Goal: Task Accomplishment & Management: Manage account settings

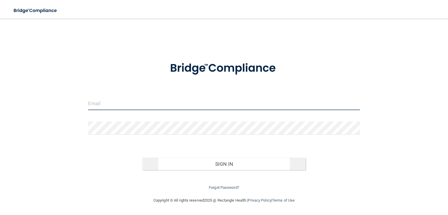
type input "[EMAIL_ADDRESS][DOMAIN_NAME]"
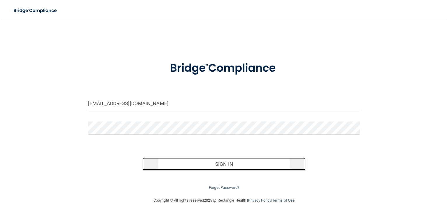
click at [221, 164] on button "Sign In" at bounding box center [223, 164] width 163 height 13
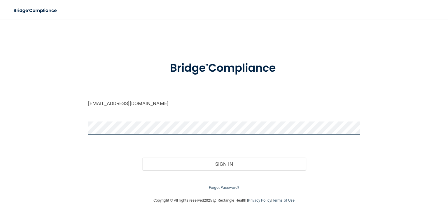
click at [142, 158] on button "Sign In" at bounding box center [223, 164] width 163 height 13
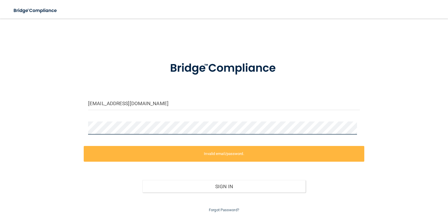
click at [29, 129] on div "[EMAIL_ADDRESS][DOMAIN_NAME] Invalid email/password. You don't have permission …" at bounding box center [224, 119] width 425 height 189
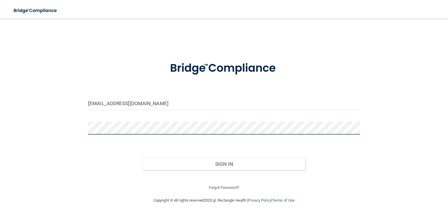
click at [142, 158] on button "Sign In" at bounding box center [223, 164] width 163 height 13
click at [58, 125] on div "[EMAIL_ADDRESS][DOMAIN_NAME] Invalid email/password. You don't have permission …" at bounding box center [224, 108] width 425 height 167
click at [142, 158] on button "Sign In" at bounding box center [223, 164] width 163 height 13
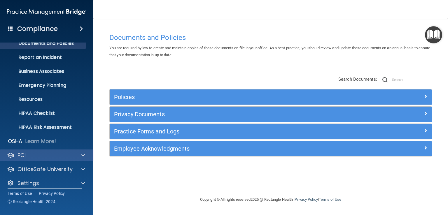
scroll to position [27, 0]
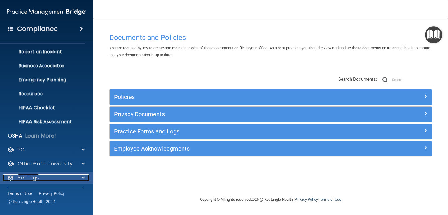
click at [84, 177] on span at bounding box center [83, 178] width 4 height 7
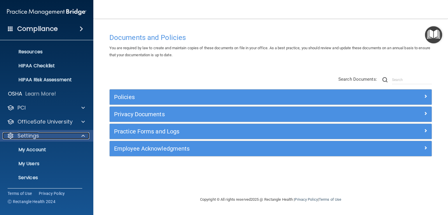
scroll to position [83, 0]
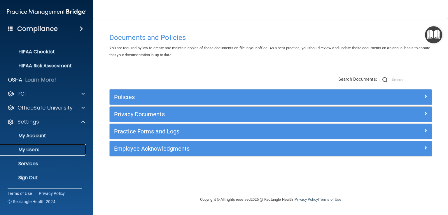
click at [33, 152] on p "My Users" at bounding box center [44, 150] width 80 height 6
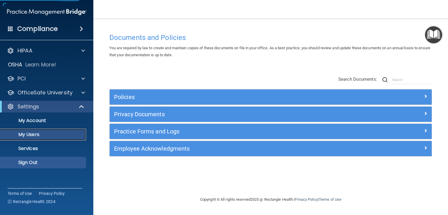
select select "20"
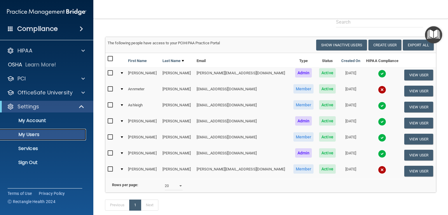
scroll to position [29, 0]
click at [111, 90] on input "checkbox" at bounding box center [111, 89] width 7 height 5
checkbox input "true"
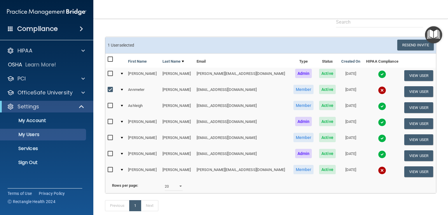
click at [109, 168] on input "checkbox" at bounding box center [111, 170] width 7 height 5
checkbox input "true"
click at [412, 45] on button "Resend Invite" at bounding box center [416, 45] width 36 height 11
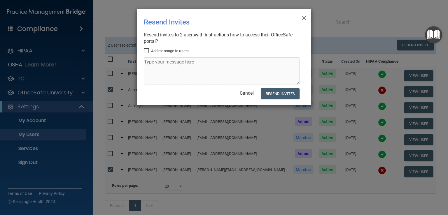
click at [147, 49] on input "Add message to users" at bounding box center [147, 51] width 7 height 5
checkbox input "true"
click at [196, 61] on textarea at bounding box center [222, 71] width 156 height 27
drag, startPoint x: 167, startPoint y: 61, endPoint x: 134, endPoint y: 66, distance: 32.7
click at [134, 66] on div "× Close Resend Invites There was an error while sending the invitations ... Res…" at bounding box center [224, 107] width 448 height 215
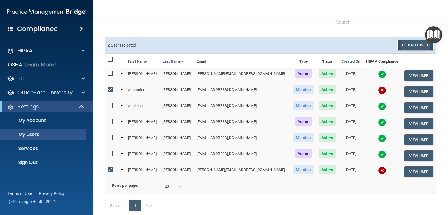
click at [401, 44] on button "Resend Invite" at bounding box center [416, 45] width 36 height 11
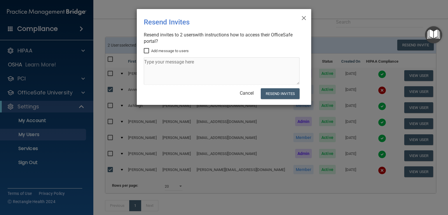
click at [147, 50] on input "Add message to users" at bounding box center [147, 51] width 7 height 5
checkbox input "true"
click at [150, 62] on textarea at bounding box center [222, 71] width 156 height 27
type textarea "HIPAA Compliance has Expired"
click at [267, 94] on button "Resend Invites" at bounding box center [280, 93] width 39 height 11
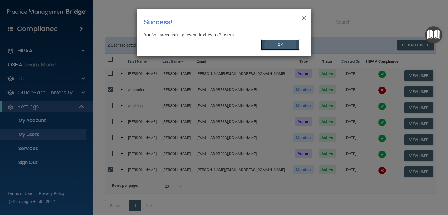
click at [276, 45] on button "OK" at bounding box center [280, 44] width 39 height 11
